Goal: Transaction & Acquisition: Purchase product/service

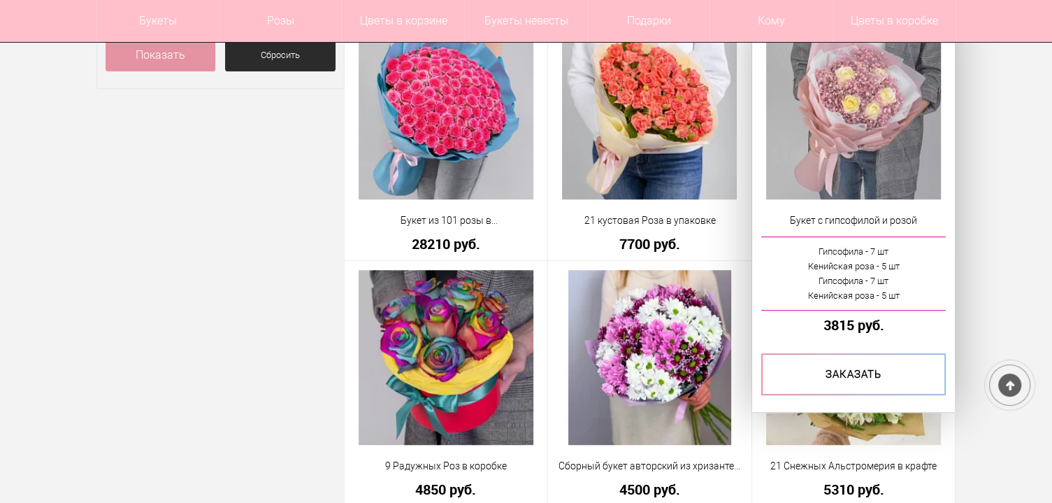
scroll to position [818, 0]
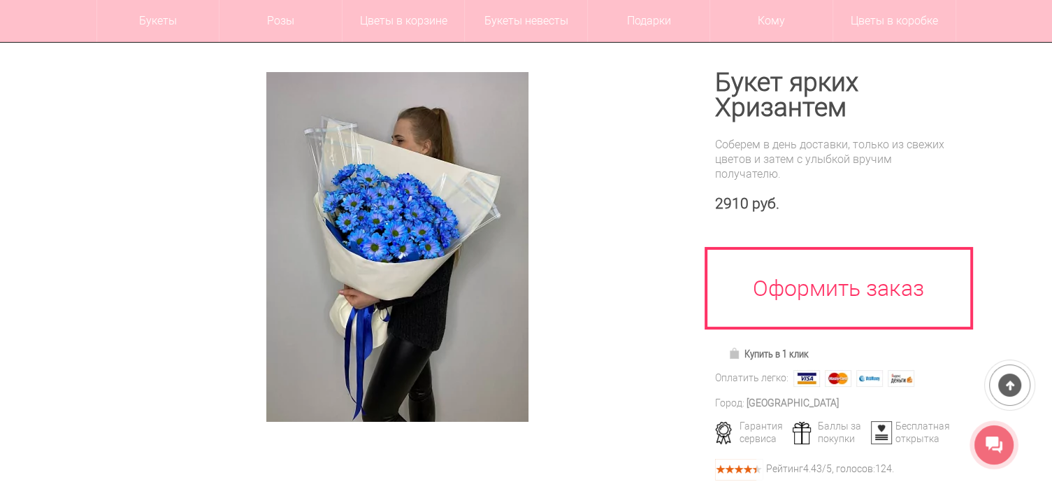
scroll to position [210, 0]
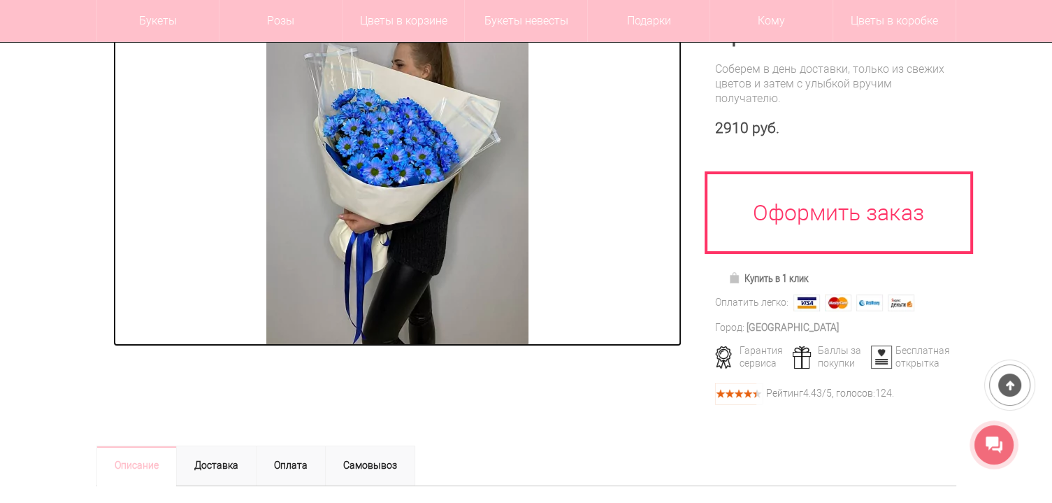
click at [382, 259] on img at bounding box center [397, 171] width 262 height 349
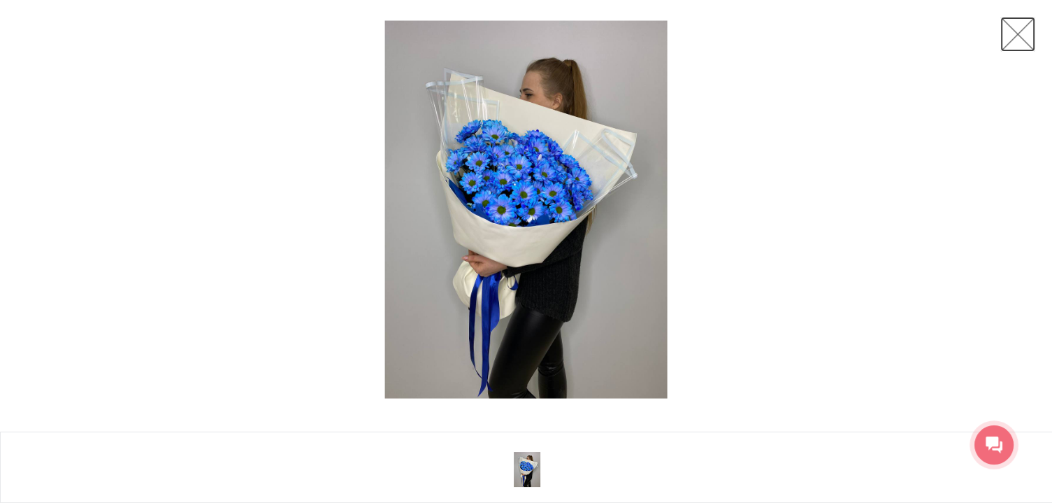
click at [1011, 36] on link at bounding box center [1017, 34] width 35 height 35
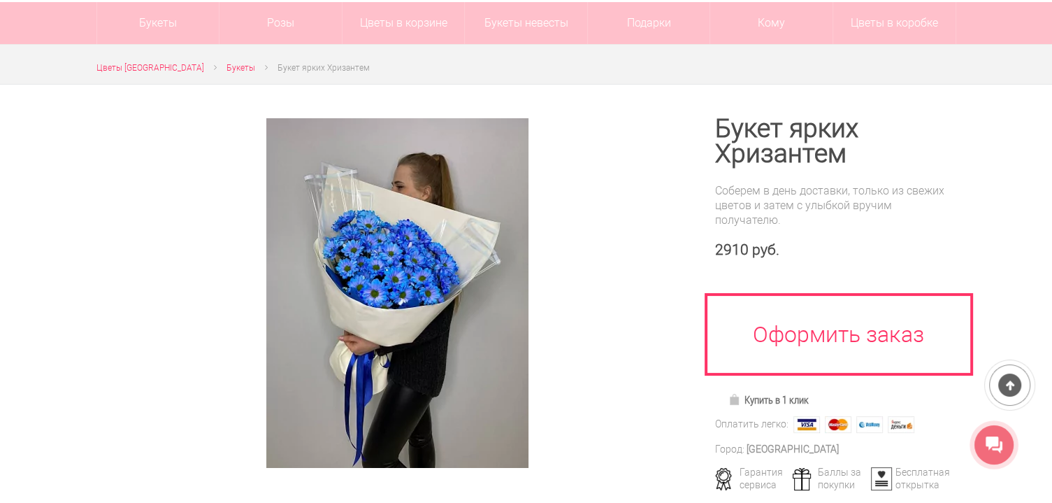
scroll to position [70, 0]
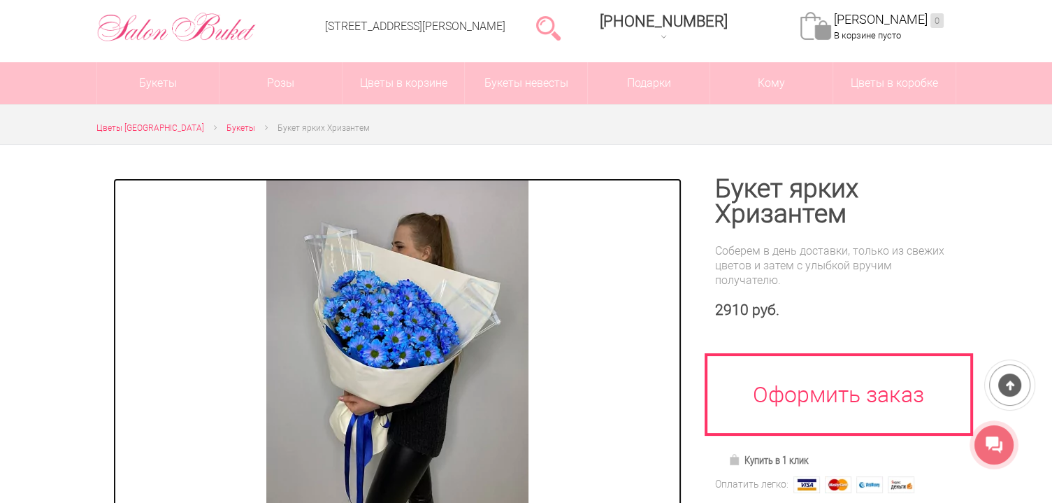
click at [399, 292] on img at bounding box center [397, 352] width 262 height 349
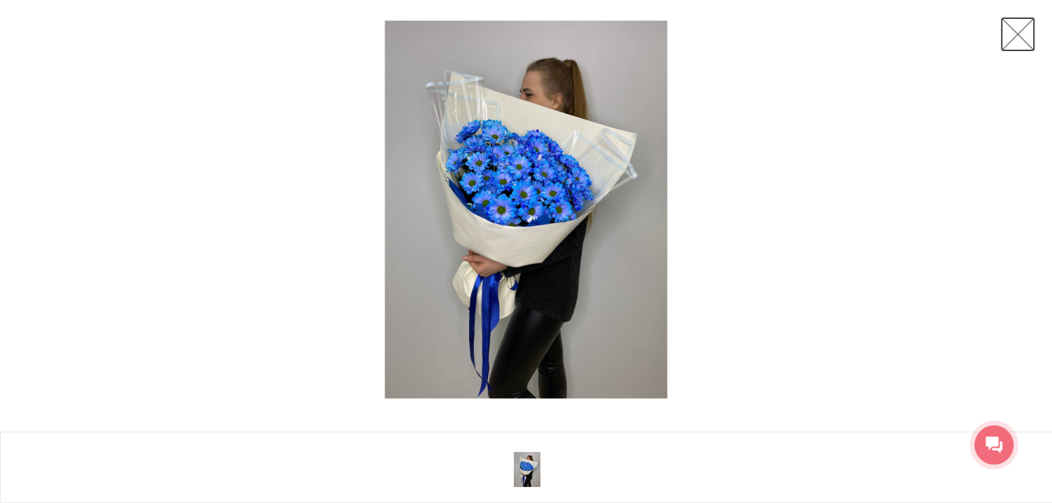
click at [1026, 36] on link at bounding box center [1017, 34] width 35 height 35
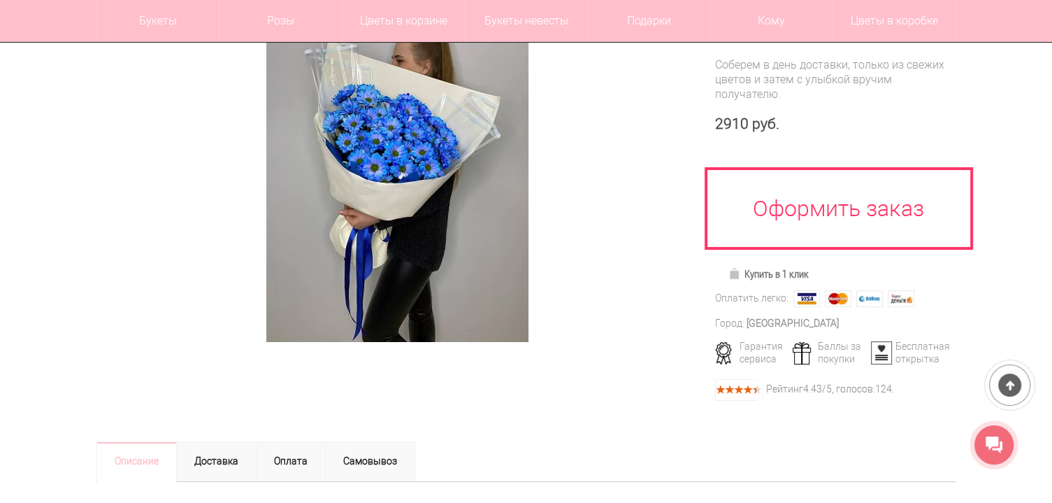
scroll to position [140, 0]
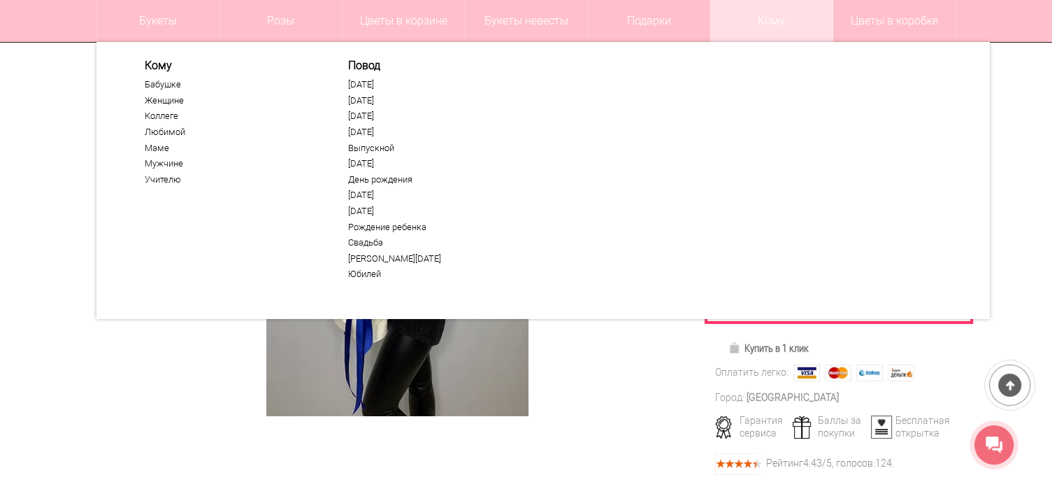
drag, startPoint x: 751, startPoint y: 223, endPoint x: 771, endPoint y: 231, distance: 21.9
